Goal: Navigation & Orientation: Go to known website

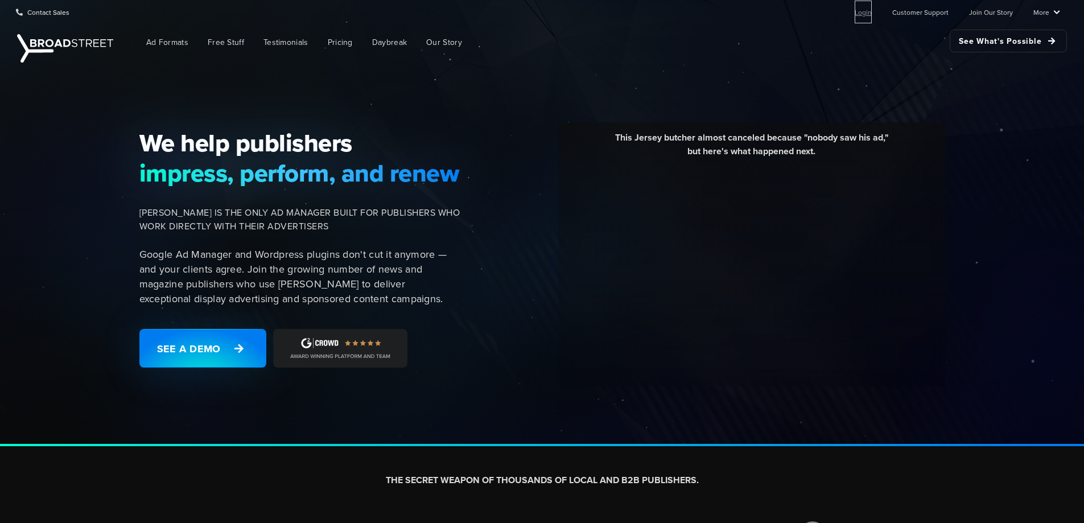
click at [872, 11] on link "Login" at bounding box center [863, 12] width 17 height 23
click at [870, 10] on link "Login" at bounding box center [863, 12] width 17 height 23
click at [865, 14] on link "Login" at bounding box center [863, 12] width 17 height 23
click at [863, 14] on link "Login" at bounding box center [863, 12] width 17 height 23
click at [864, 14] on link "Login" at bounding box center [863, 12] width 17 height 23
